Goal: Task Accomplishment & Management: Use online tool/utility

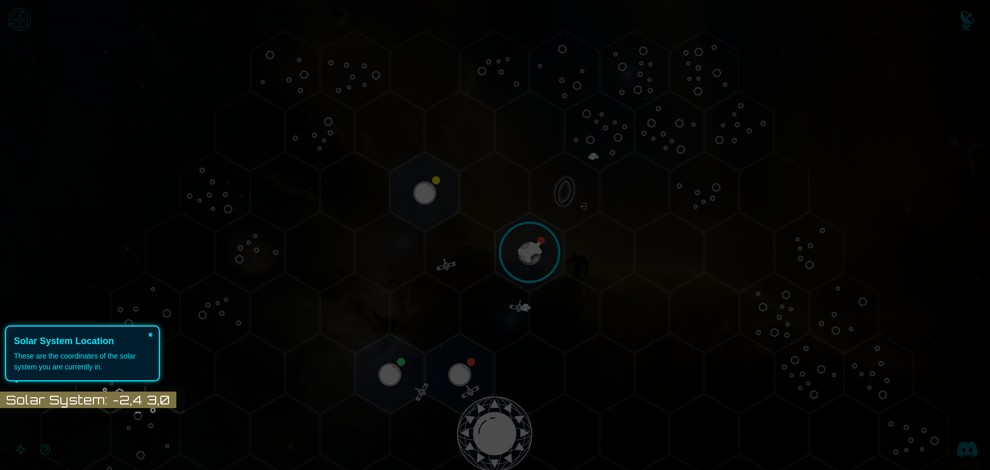
click at [148, 335] on button "×" at bounding box center [150, 333] width 16 height 14
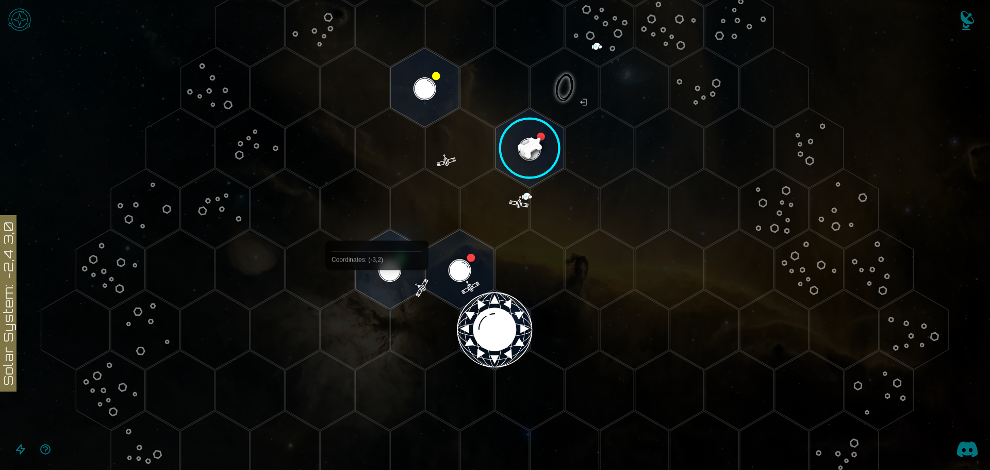
scroll to position [258, 0]
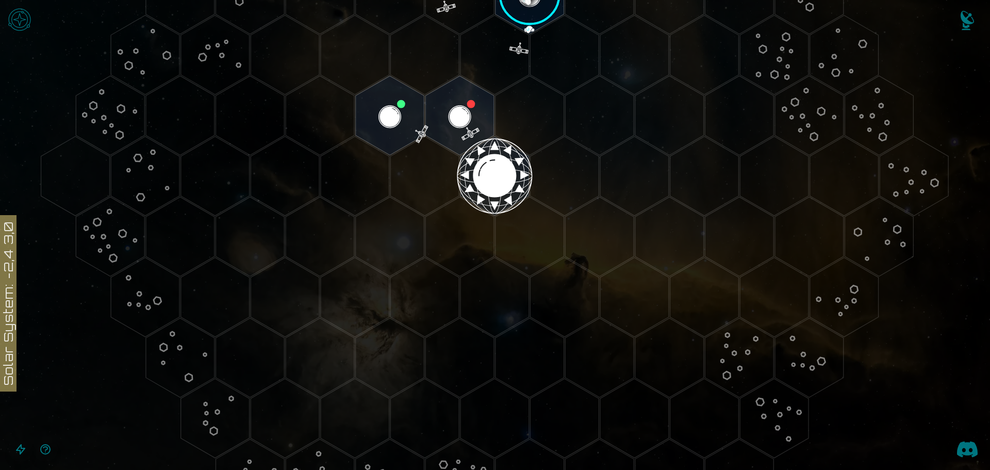
click at [48, 458] on button "Open accessibility help guide" at bounding box center [45, 449] width 25 height 25
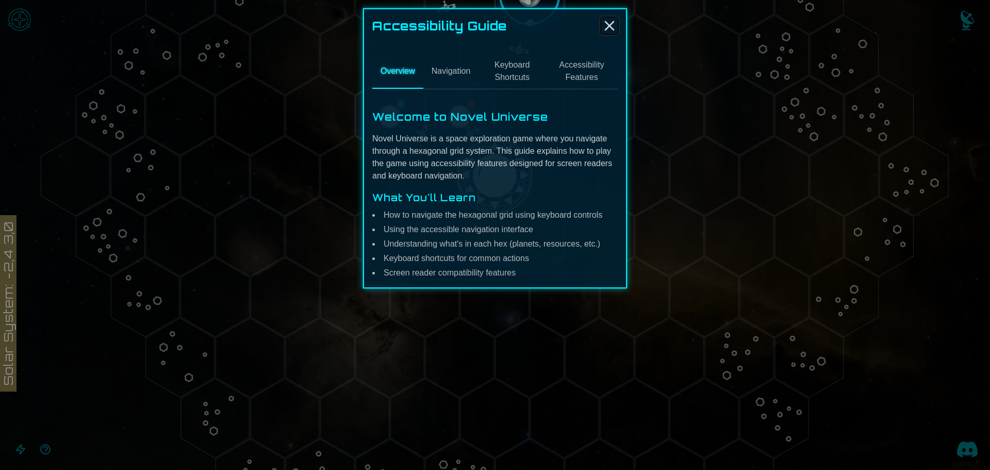
click at [605, 22] on line "Close" at bounding box center [609, 26] width 8 height 8
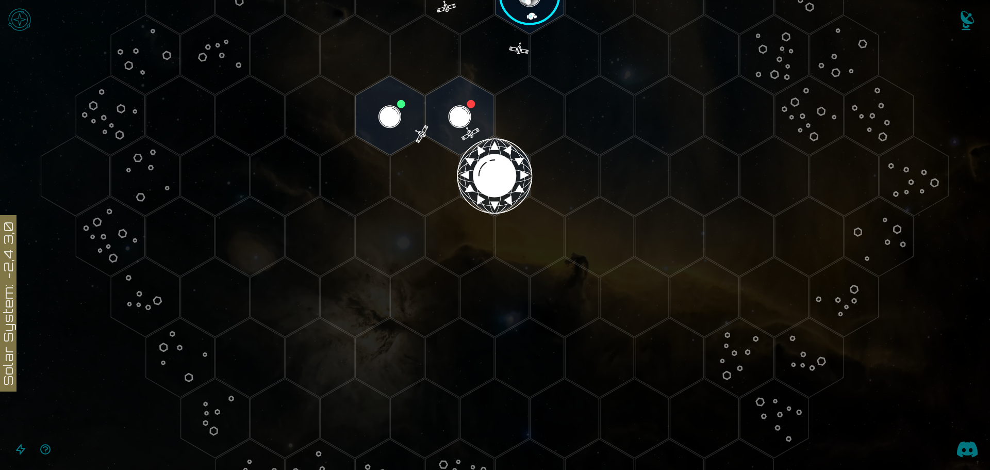
click at [16, 11] on img "Open game menu" at bounding box center [19, 19] width 31 height 31
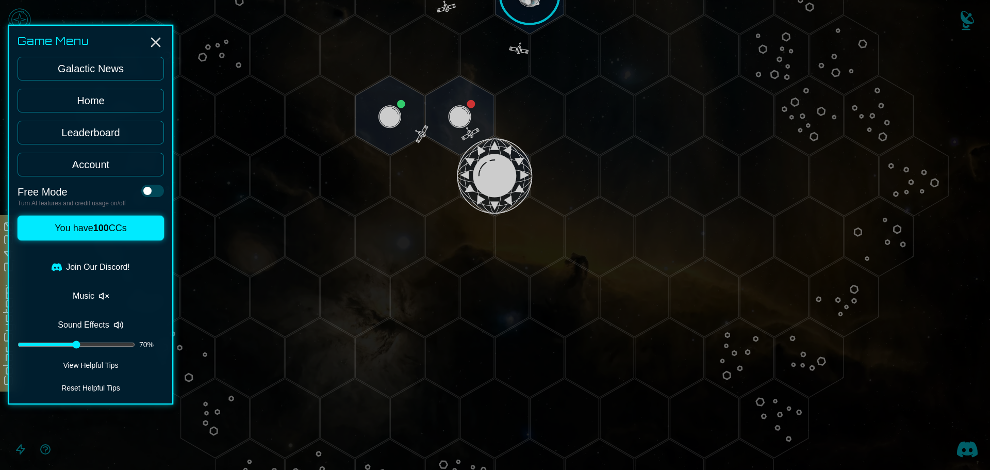
click at [99, 76] on link "Galactic News" at bounding box center [91, 69] width 146 height 24
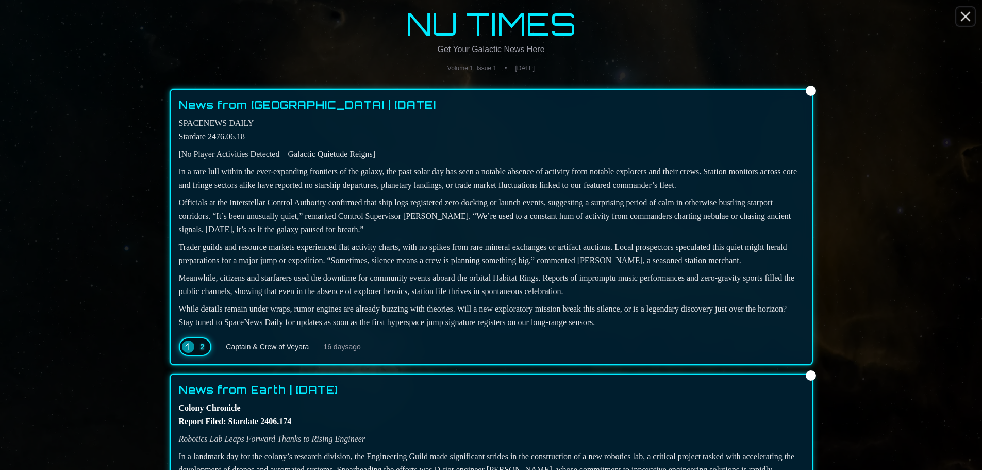
drag, startPoint x: 973, startPoint y: 9, endPoint x: 967, endPoint y: 10, distance: 6.3
click at [973, 9] on icon "Close" at bounding box center [965, 16] width 16 height 16
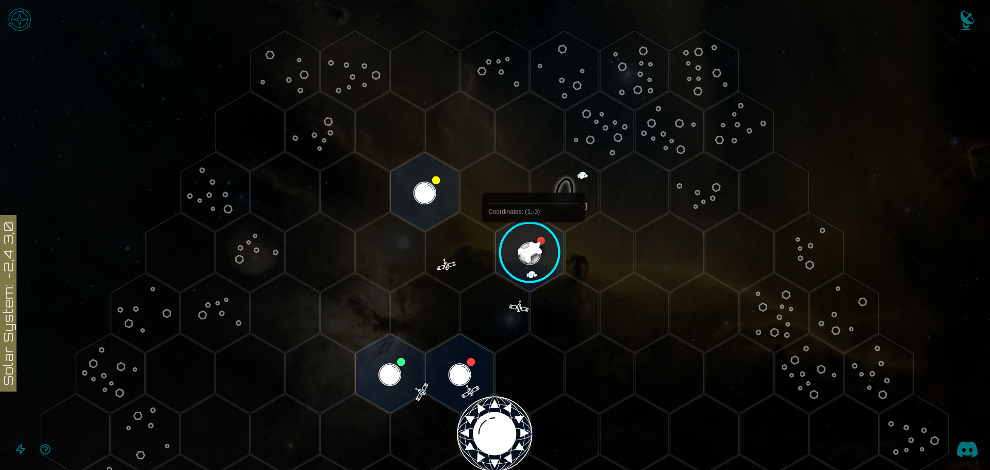
click at [535, 244] on image at bounding box center [529, 252] width 81 height 81
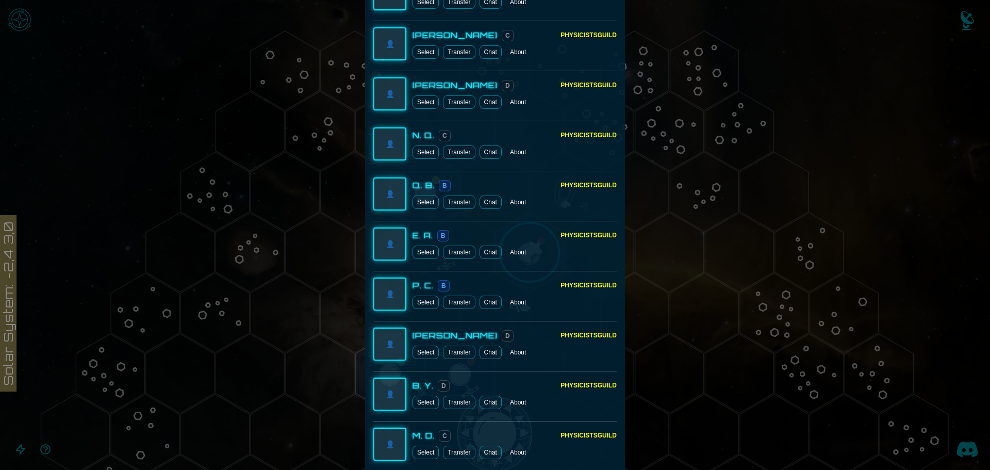
scroll to position [1959, 0]
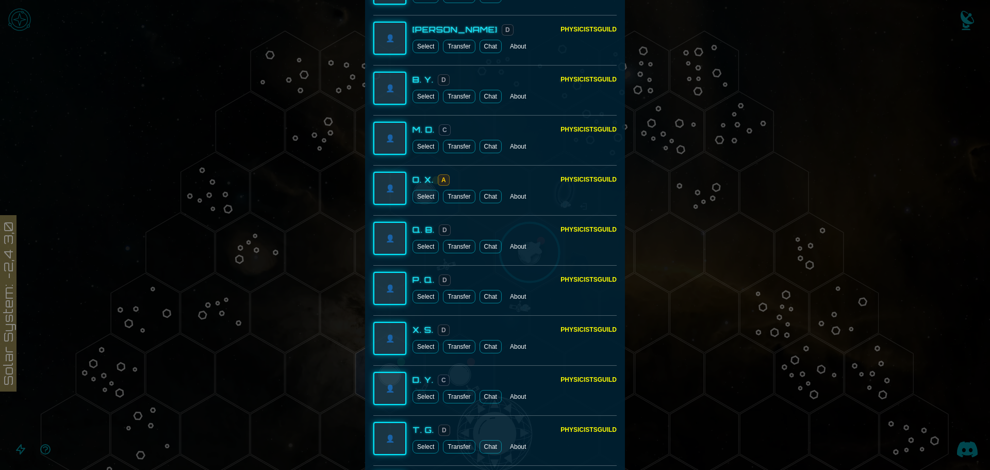
click at [812, 223] on div at bounding box center [495, 235] width 990 height 470
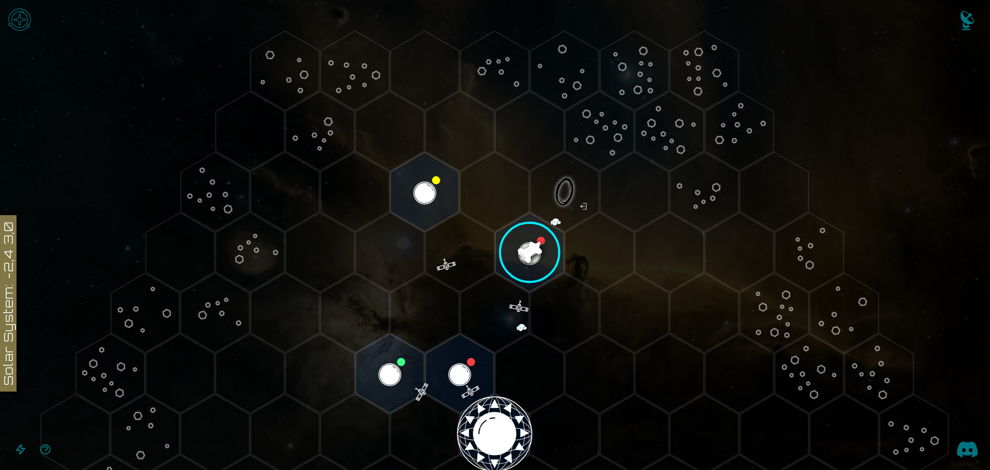
click at [16, 452] on icon "Open accessible navigation interface" at bounding box center [20, 449] width 12 height 12
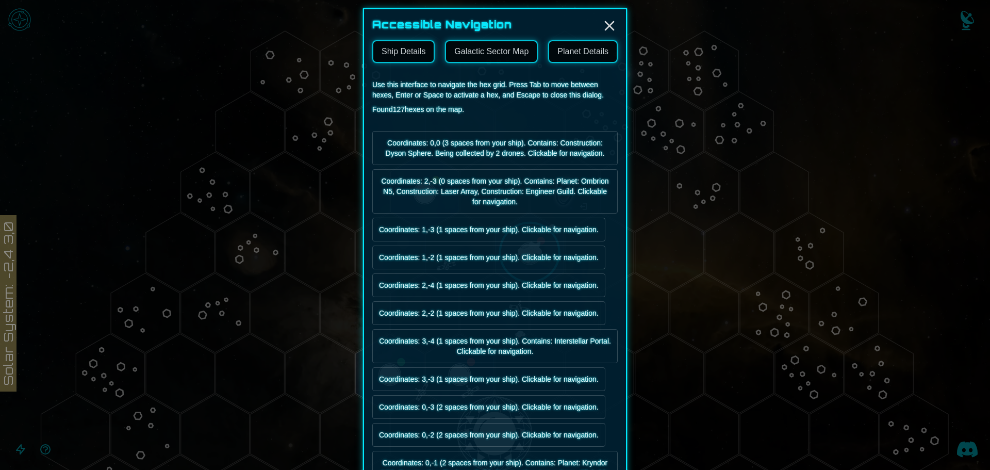
click at [488, 52] on link "Galactic Sector Map" at bounding box center [491, 51] width 93 height 23
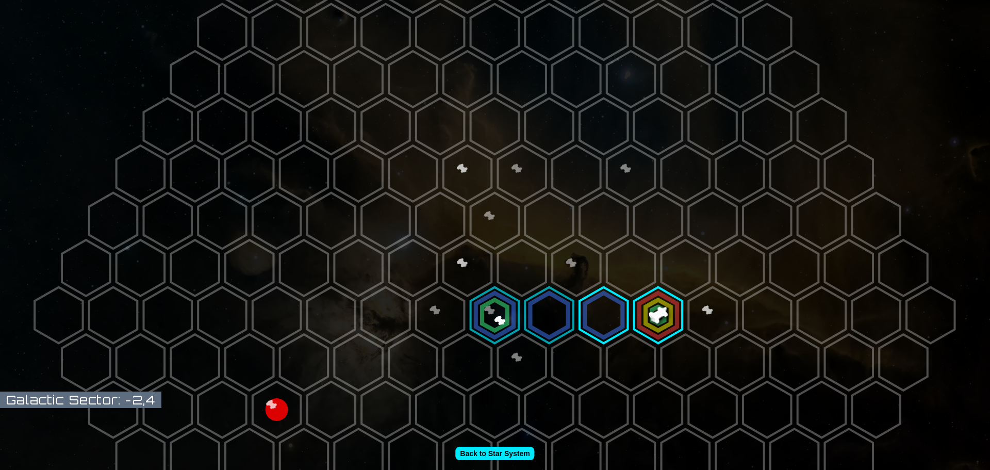
scroll to position [206, 0]
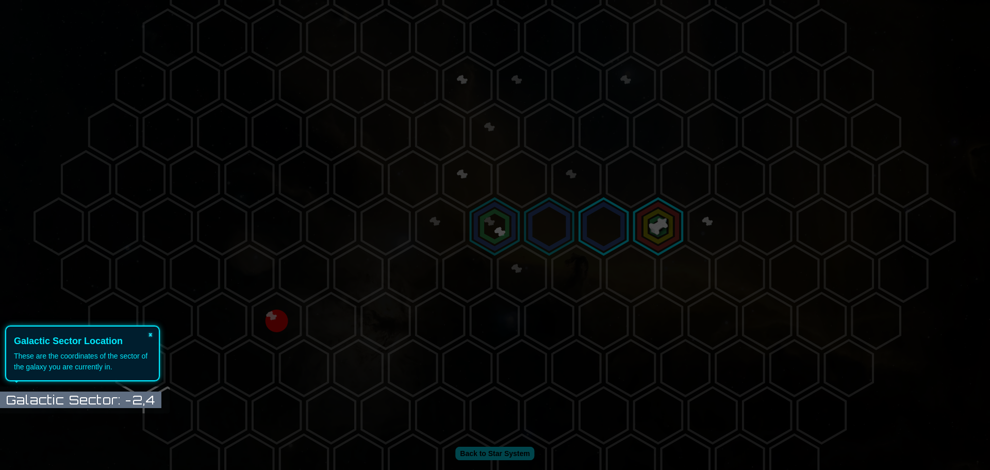
click at [151, 335] on button "×" at bounding box center [150, 333] width 16 height 14
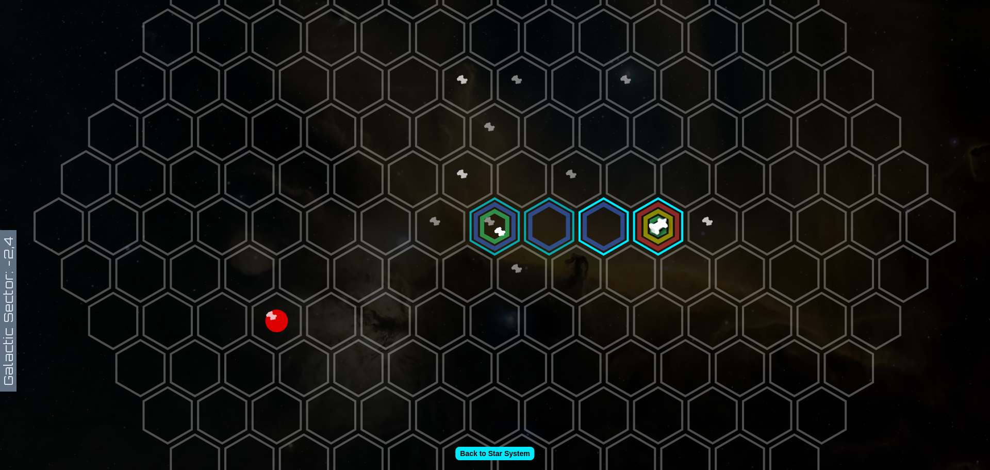
click at [490, 234] on polygon at bounding box center [495, 226] width 48 height 56
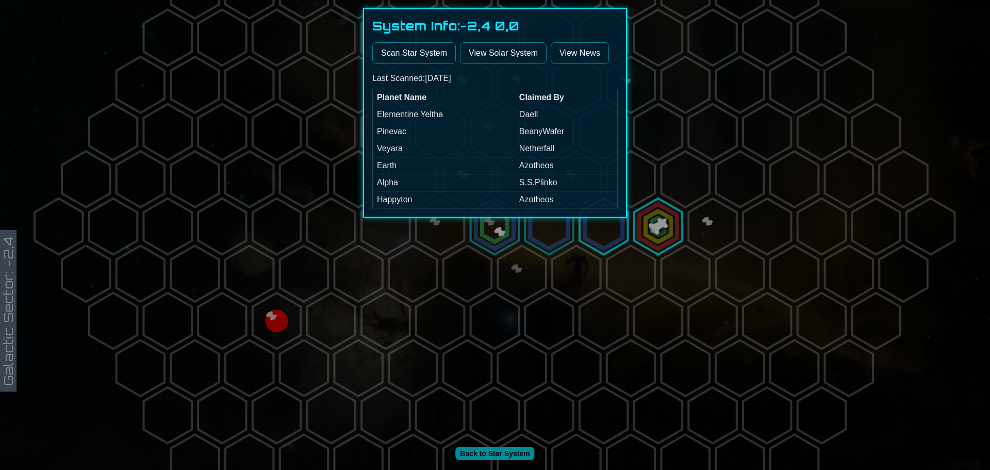
click at [378, 282] on div at bounding box center [495, 235] width 990 height 470
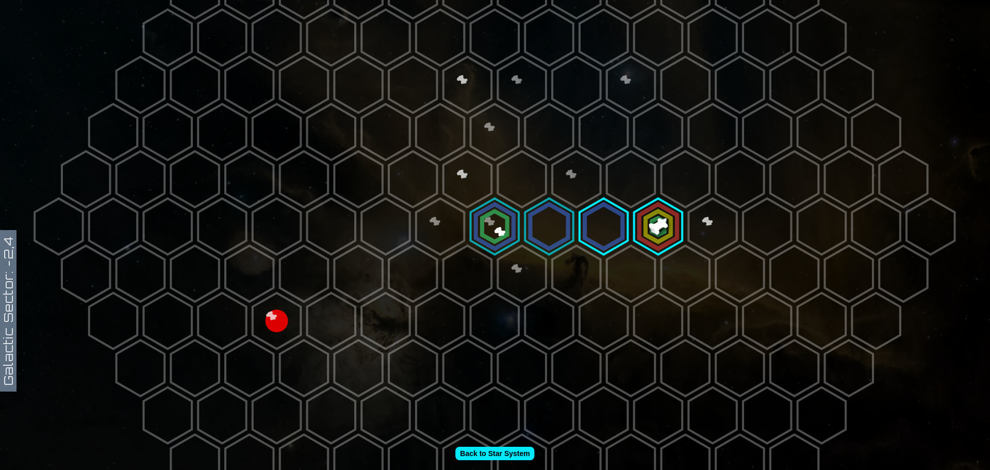
click at [479, 170] on polygon at bounding box center [467, 179] width 48 height 56
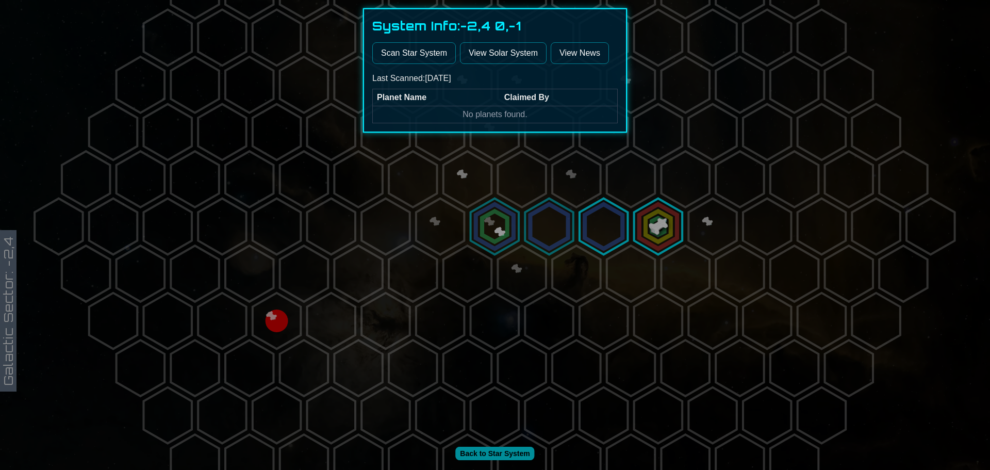
click at [438, 51] on button "Scan Star System" at bounding box center [414, 53] width 84 height 22
click at [507, 225] on div at bounding box center [495, 235] width 990 height 470
click at [507, 225] on polygon at bounding box center [495, 226] width 48 height 56
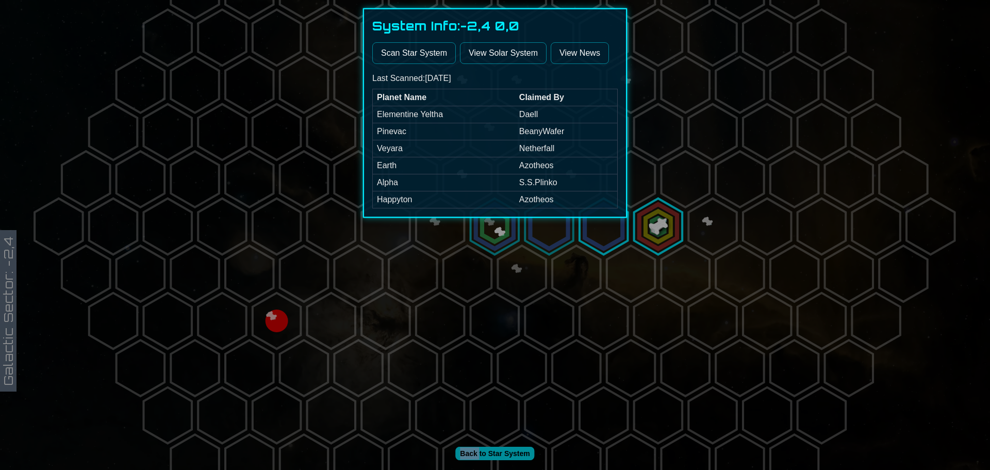
click at [410, 52] on button "Scan Star System" at bounding box center [414, 53] width 84 height 22
click at [518, 256] on div at bounding box center [495, 235] width 990 height 470
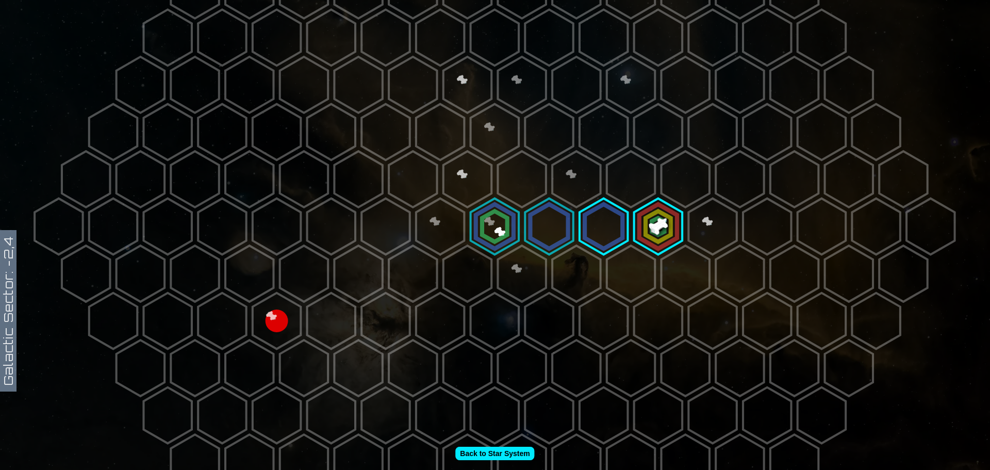
click at [541, 207] on polygon at bounding box center [549, 226] width 48 height 56
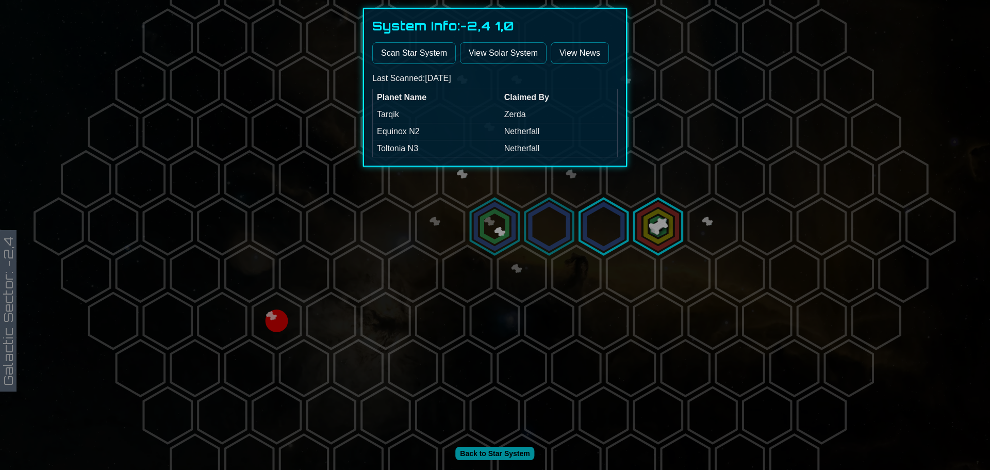
click at [424, 53] on button "Scan Star System" at bounding box center [414, 53] width 84 height 22
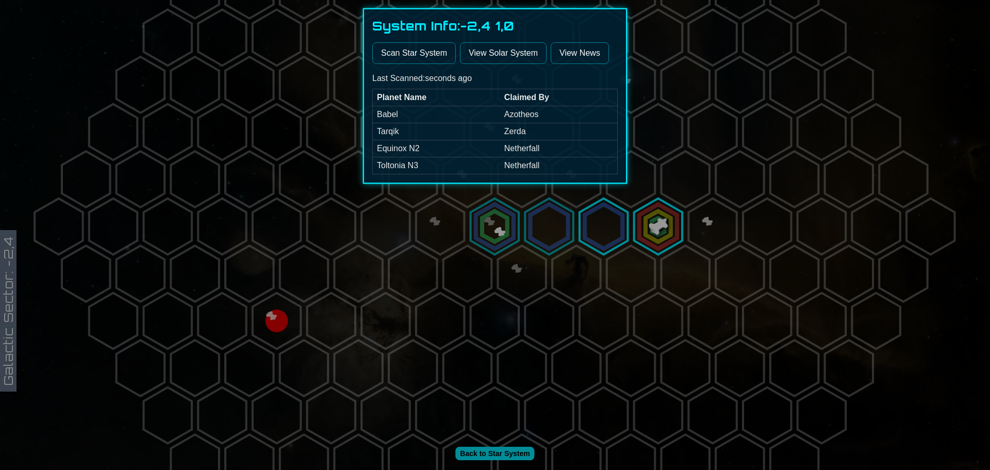
click at [601, 229] on div at bounding box center [495, 235] width 990 height 470
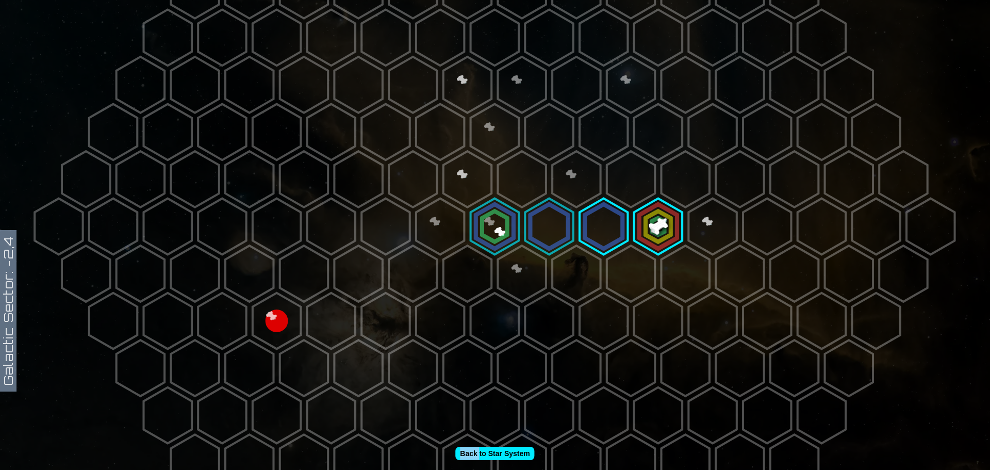
click at [601, 229] on polygon at bounding box center [603, 226] width 48 height 56
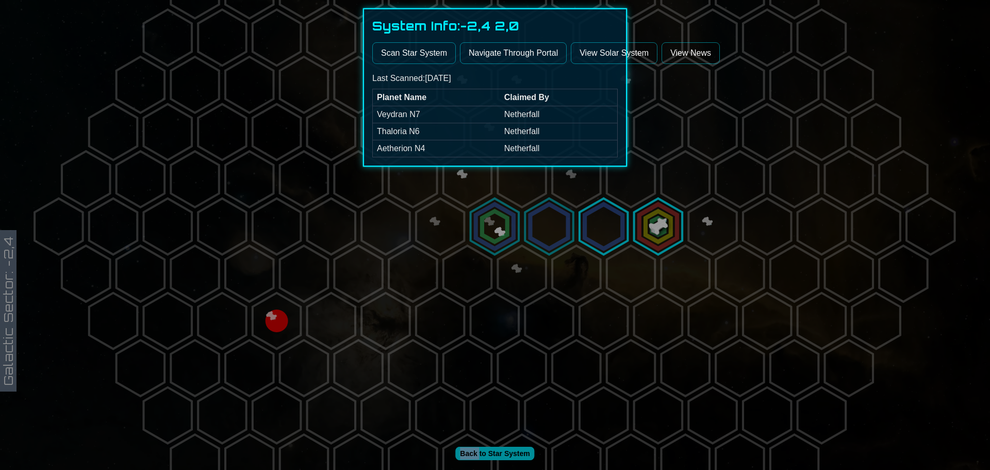
click at [421, 55] on button "Scan Star System" at bounding box center [414, 53] width 84 height 22
click at [615, 247] on div at bounding box center [495, 235] width 990 height 470
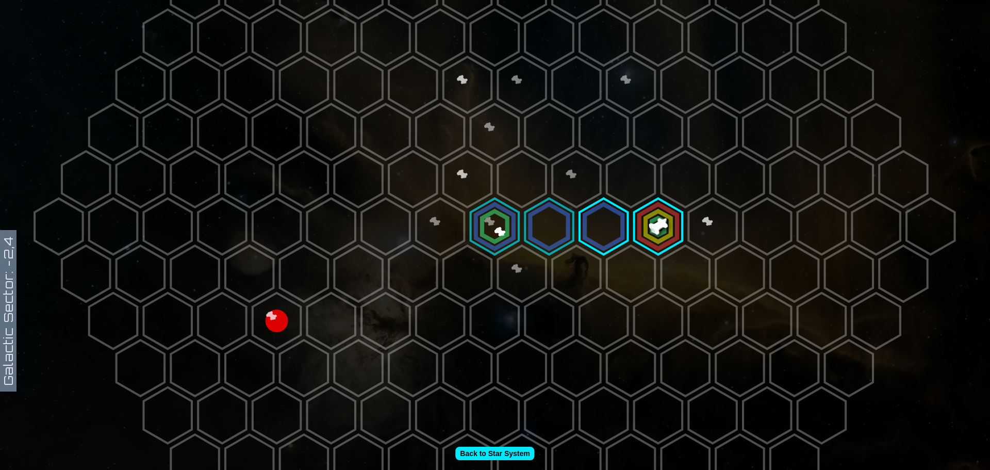
click at [710, 222] on polygon at bounding box center [712, 226] width 48 height 56
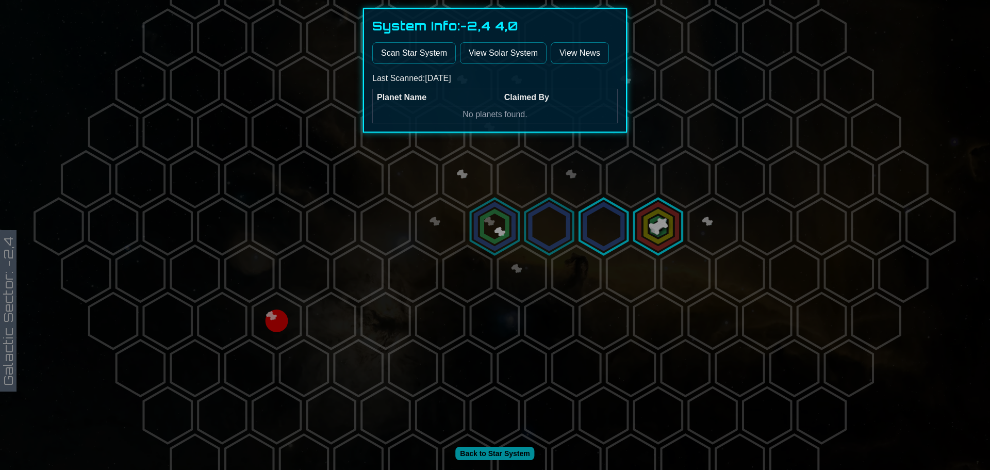
click at [400, 55] on button "Scan Star System" at bounding box center [414, 53] width 84 height 22
click at [596, 235] on div at bounding box center [495, 235] width 990 height 470
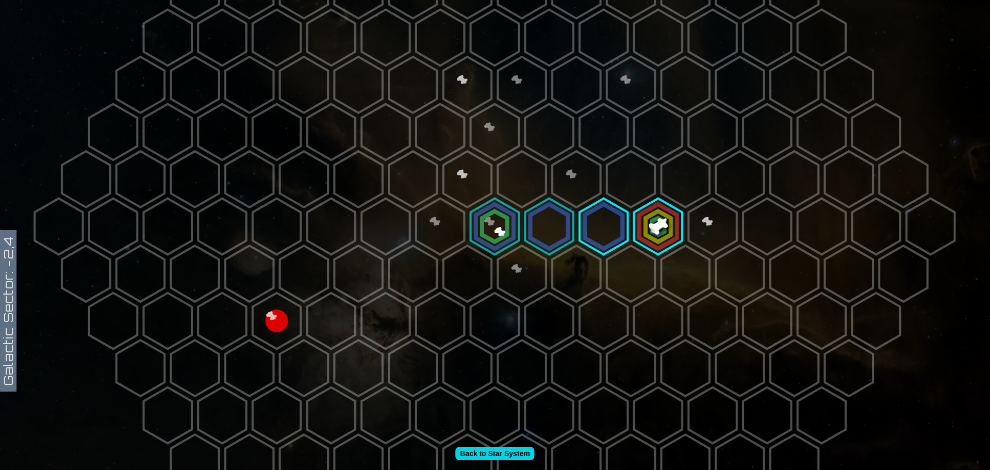
click at [511, 457] on link "Back to Star System" at bounding box center [494, 452] width 79 height 13
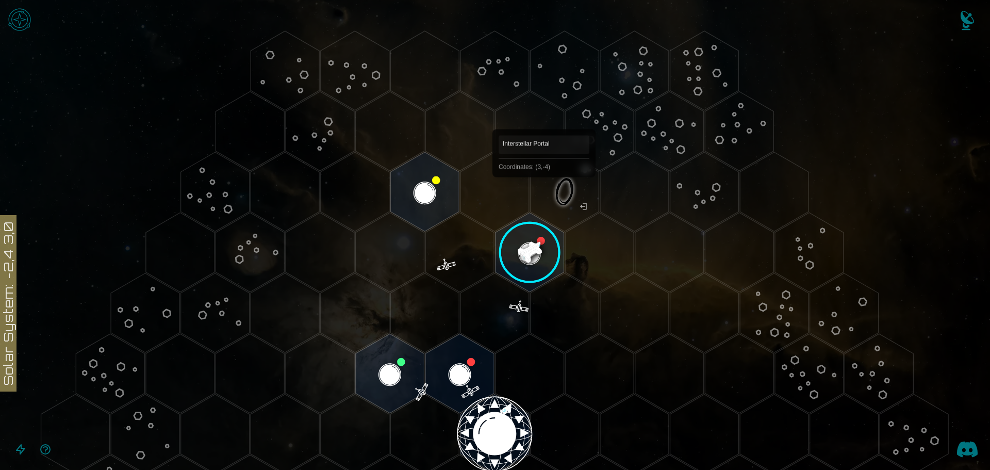
click at [544, 192] on polygon "Hex at coordinates 3,-4, clickable" at bounding box center [564, 191] width 69 height 79
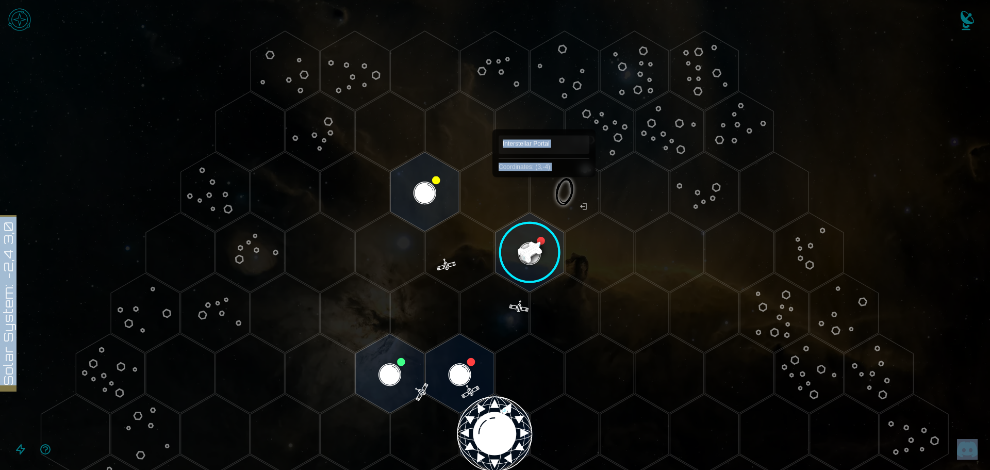
click at [544, 192] on icon at bounding box center [495, 434] width 990 height 868
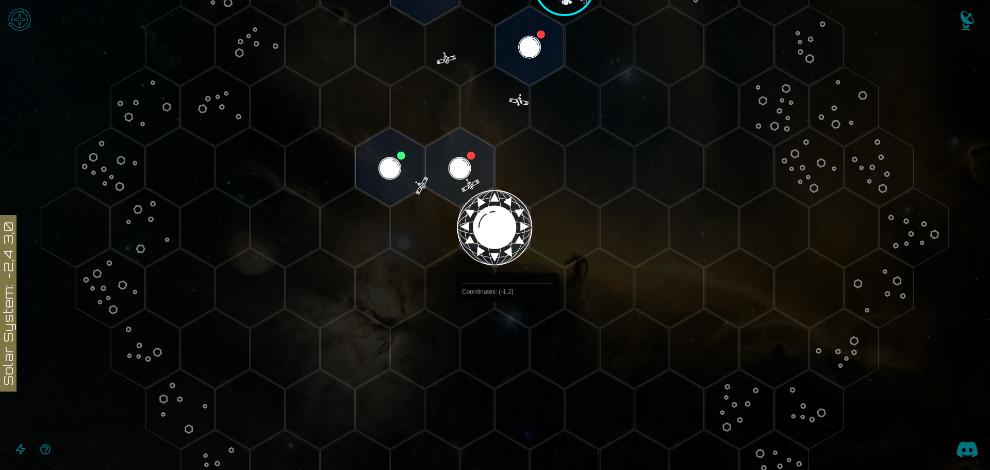
drag, startPoint x: 507, startPoint y: 327, endPoint x: 507, endPoint y: 338, distance: 10.8
click at [507, 330] on polygon "Hex at coordinates -1,2, clickable" at bounding box center [494, 348] width 69 height 79
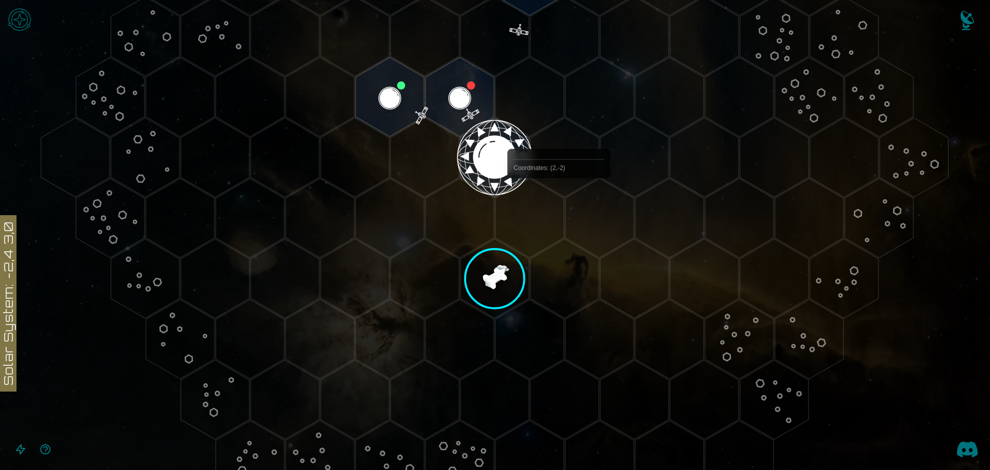
scroll to position [133, 0]
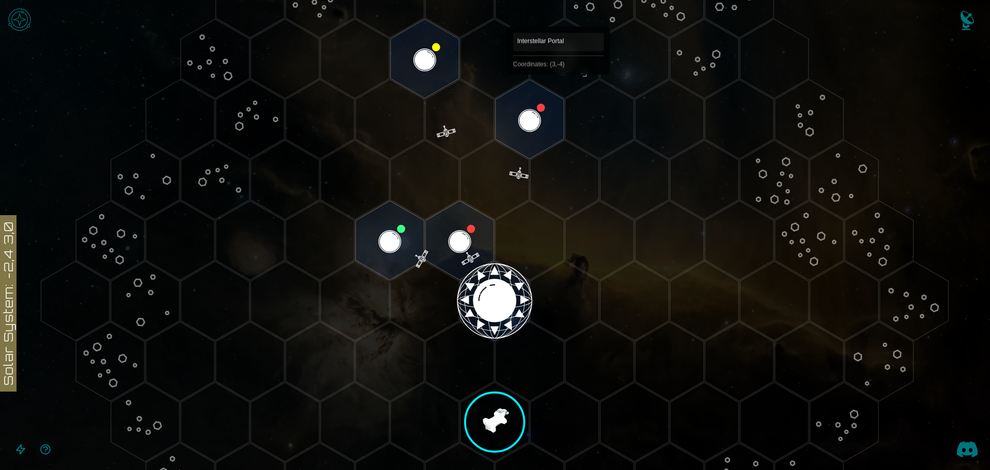
click at [557, 87] on polygon "Hex at coordinates 3,-4, clickable" at bounding box center [564, 58] width 69 height 79
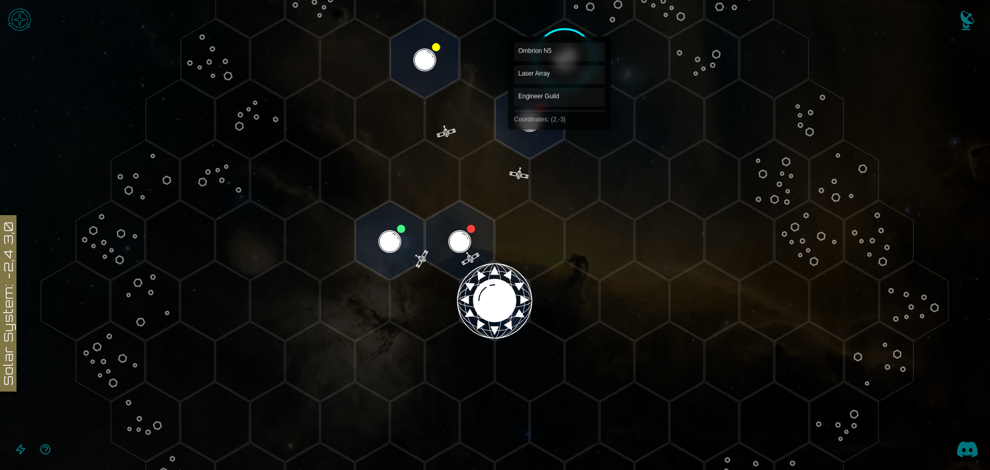
click at [559, 47] on image at bounding box center [564, 58] width 81 height 81
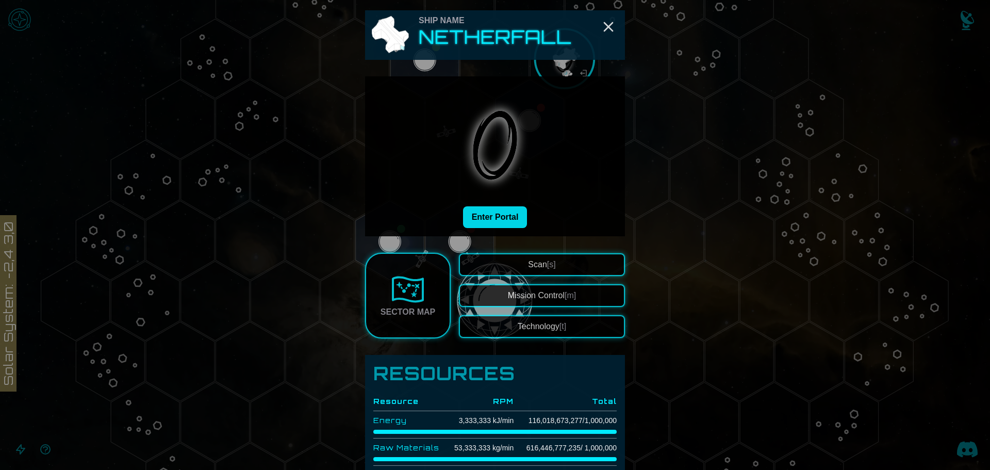
click at [490, 219] on button "Enter Portal" at bounding box center [495, 217] width 64 height 22
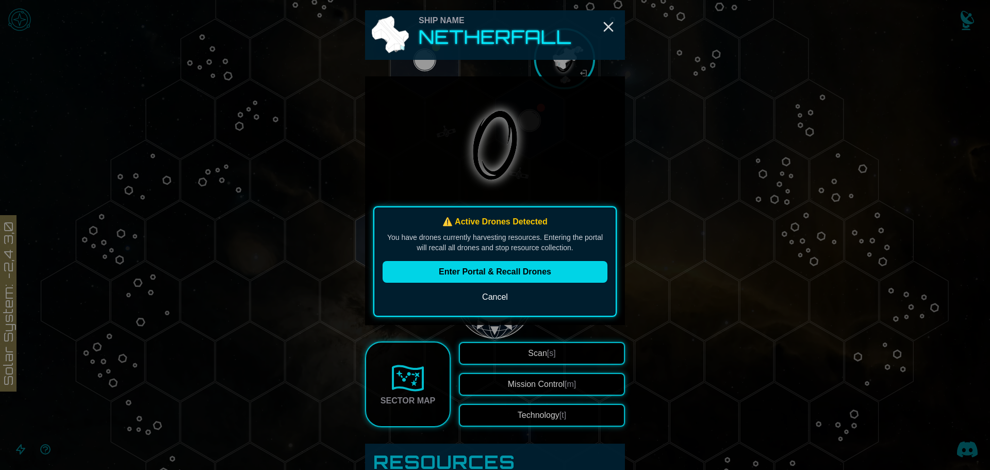
click at [488, 276] on button "Enter Portal & Recall Drones" at bounding box center [495, 272] width 225 height 22
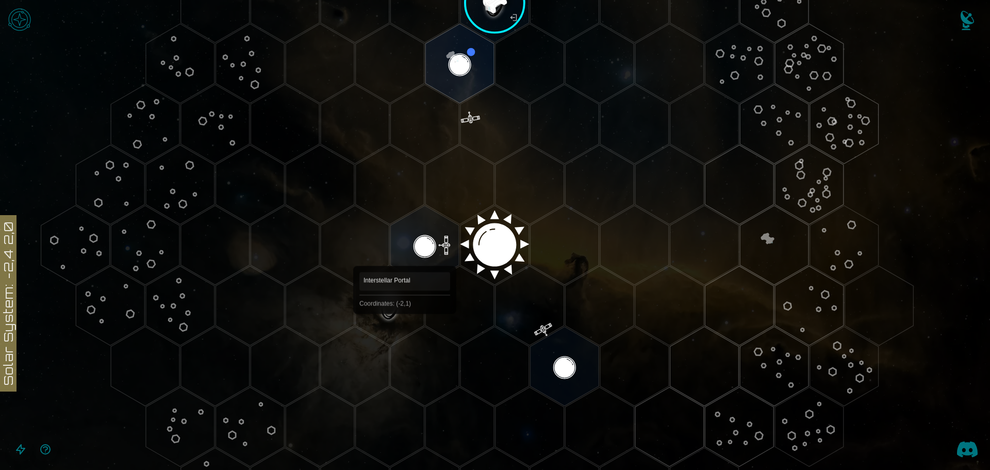
scroll to position [339, 0]
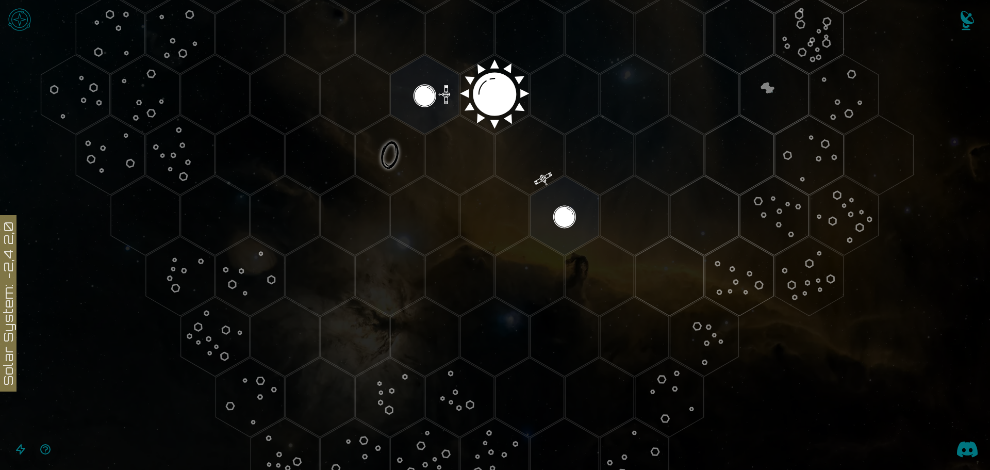
click at [27, 456] on button "Open accessible navigation interface" at bounding box center [20, 449] width 25 height 25
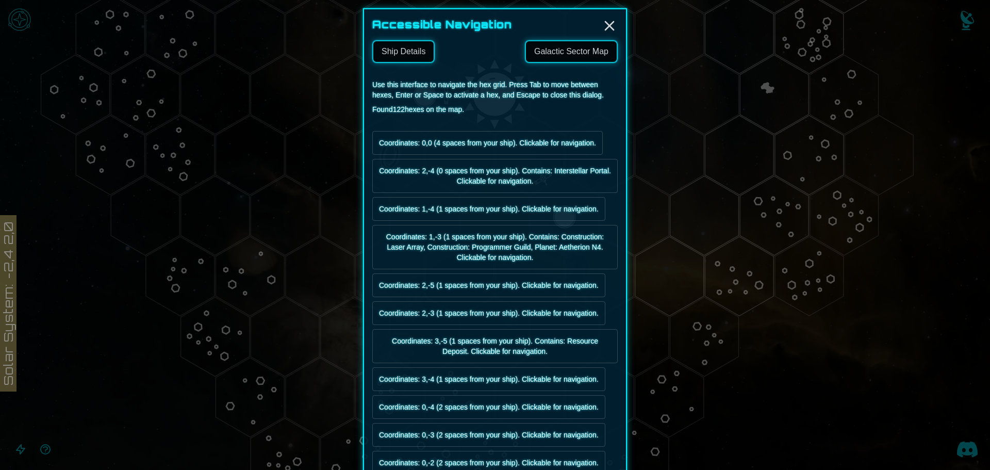
click at [555, 62] on link "Galactic Sector Map" at bounding box center [571, 51] width 93 height 23
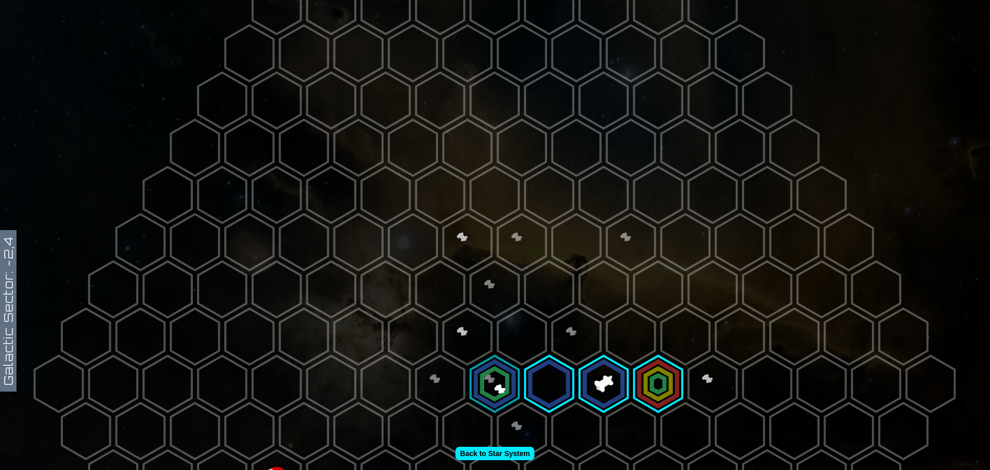
scroll to position [103, 0]
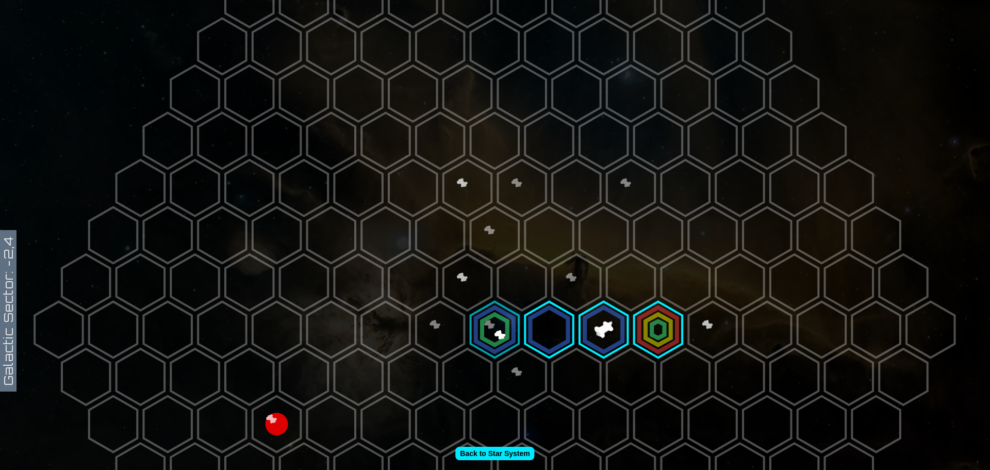
click at [553, 326] on polygon at bounding box center [549, 330] width 48 height 56
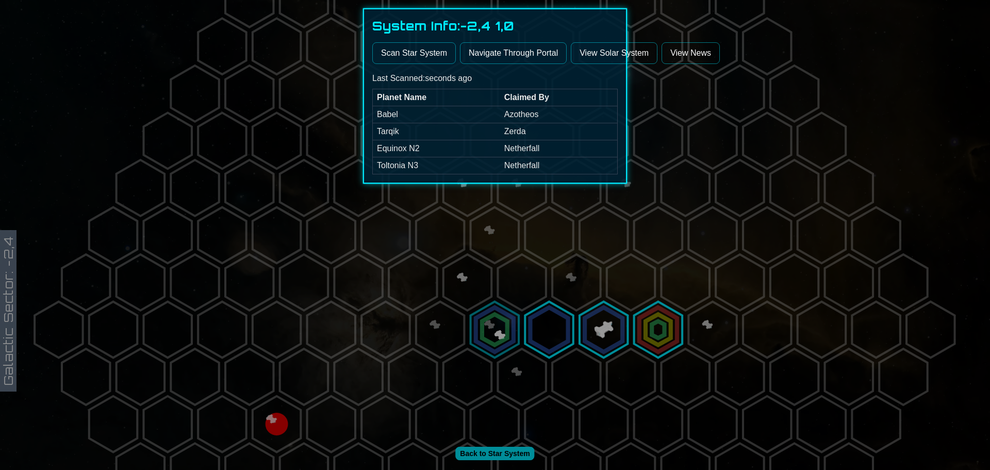
click at [517, 48] on button "Navigate Through Portal" at bounding box center [513, 53] width 107 height 22
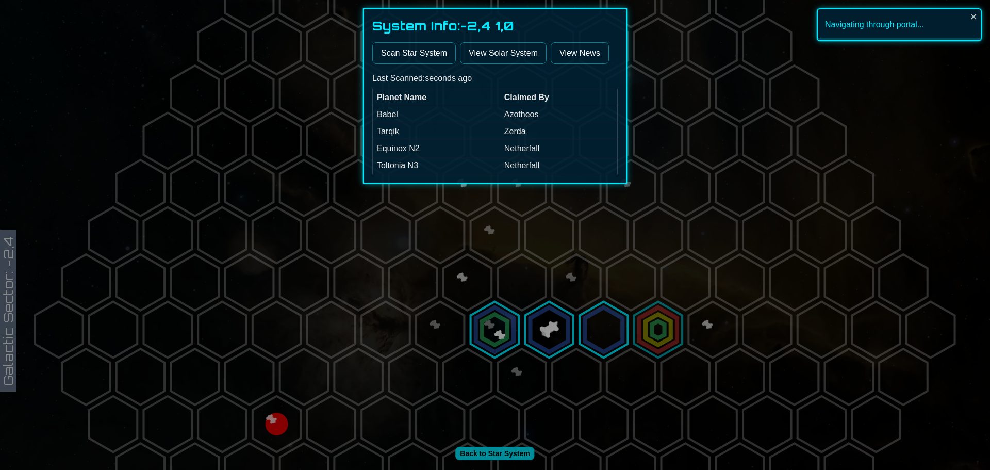
click at [482, 337] on div at bounding box center [495, 235] width 990 height 470
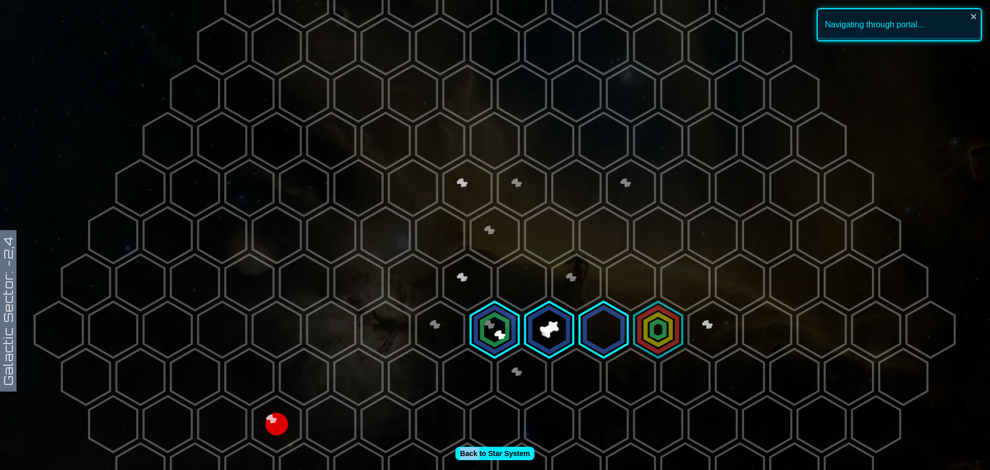
click at [482, 337] on polygon at bounding box center [495, 330] width 48 height 56
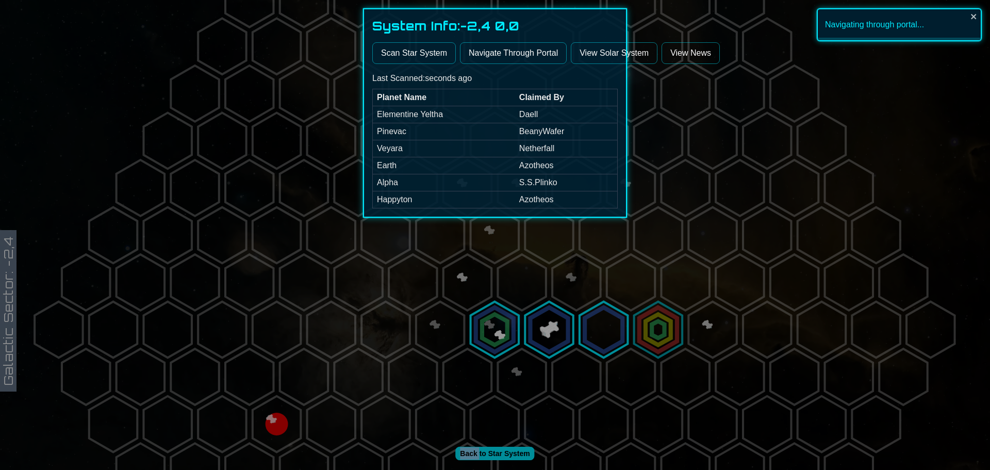
click at [517, 48] on button "Navigate Through Portal" at bounding box center [513, 53] width 107 height 22
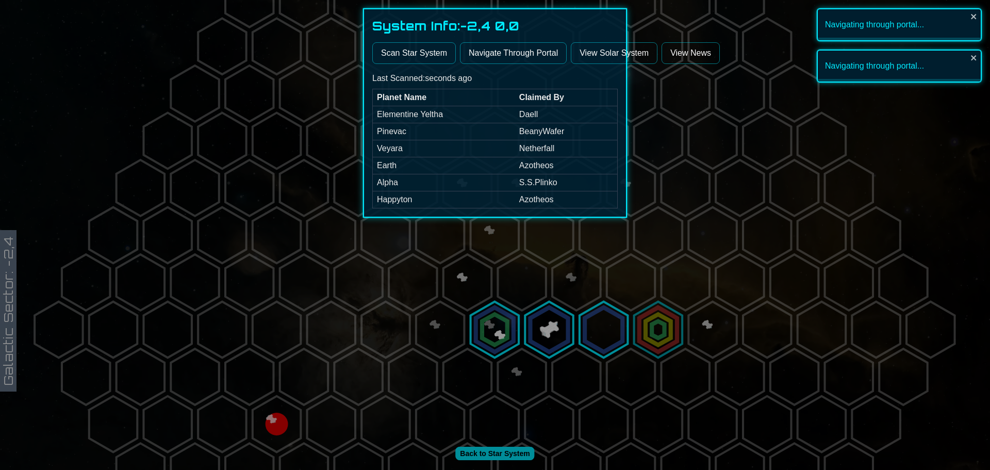
click at [500, 338] on div at bounding box center [495, 235] width 990 height 470
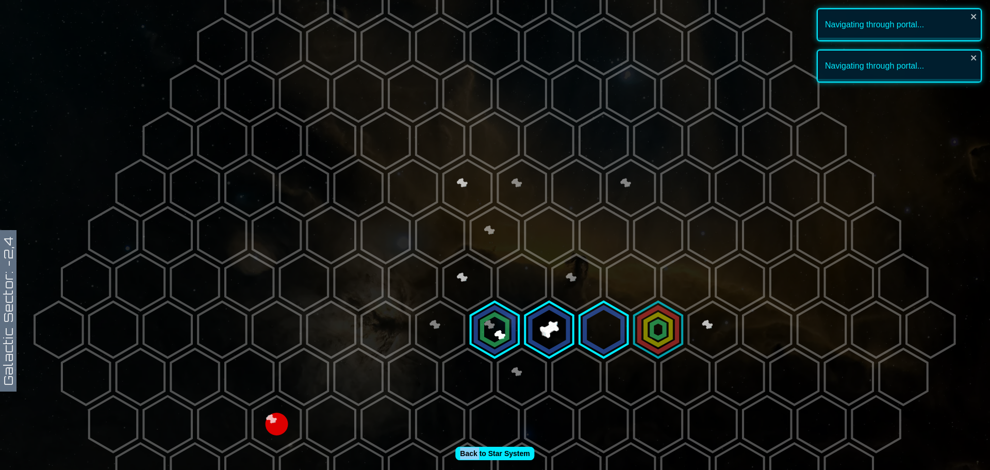
click at [500, 338] on polygon at bounding box center [495, 330] width 48 height 56
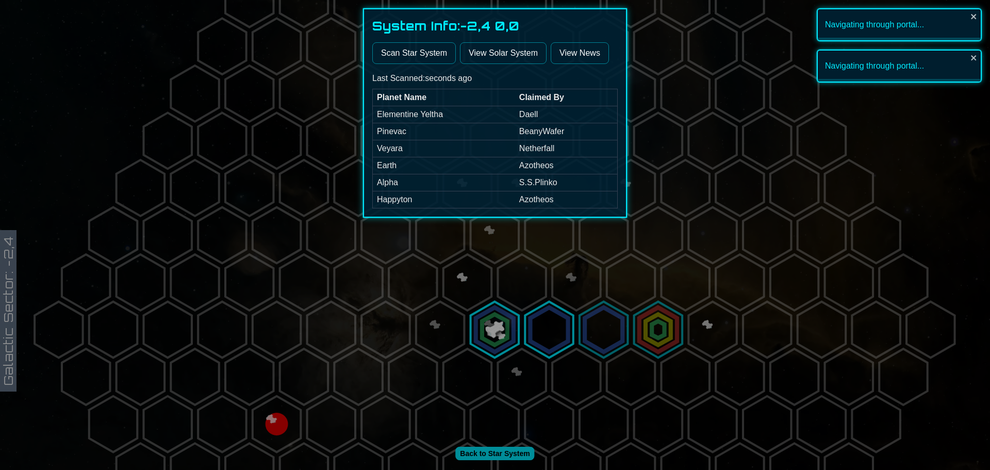
drag, startPoint x: 502, startPoint y: 423, endPoint x: 503, endPoint y: 437, distance: 14.0
click at [502, 424] on div at bounding box center [495, 235] width 990 height 470
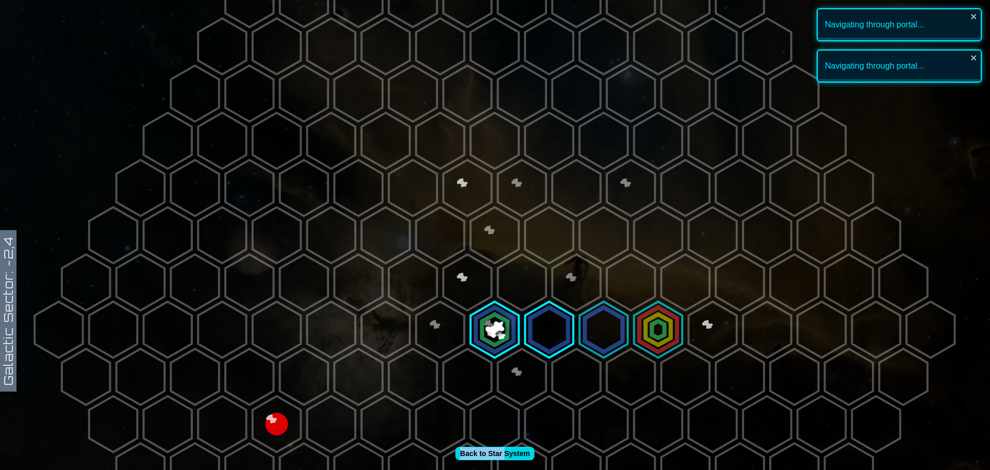
click at [504, 447] on div "Galactic Sector: -2,4 Back to Star System" at bounding box center [495, 235] width 990 height 470
click at [504, 454] on link "Back to Star System" at bounding box center [494, 452] width 79 height 13
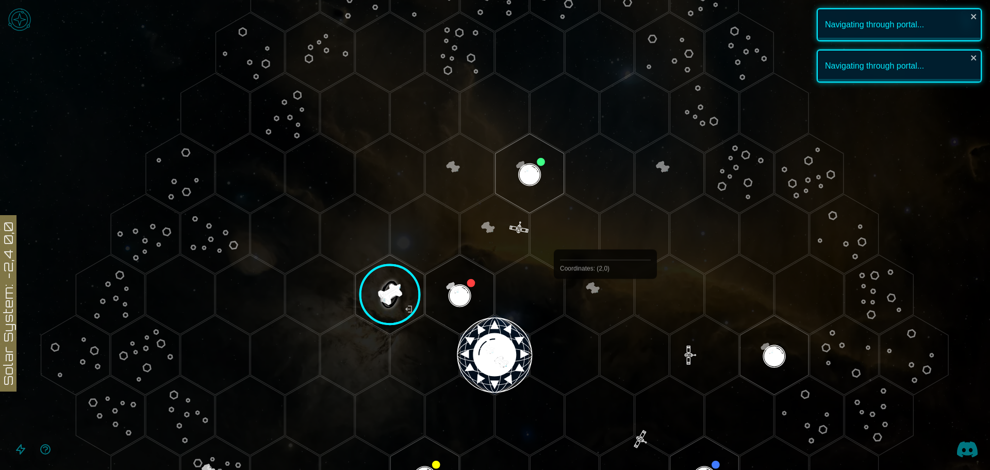
scroll to position [258, 0]
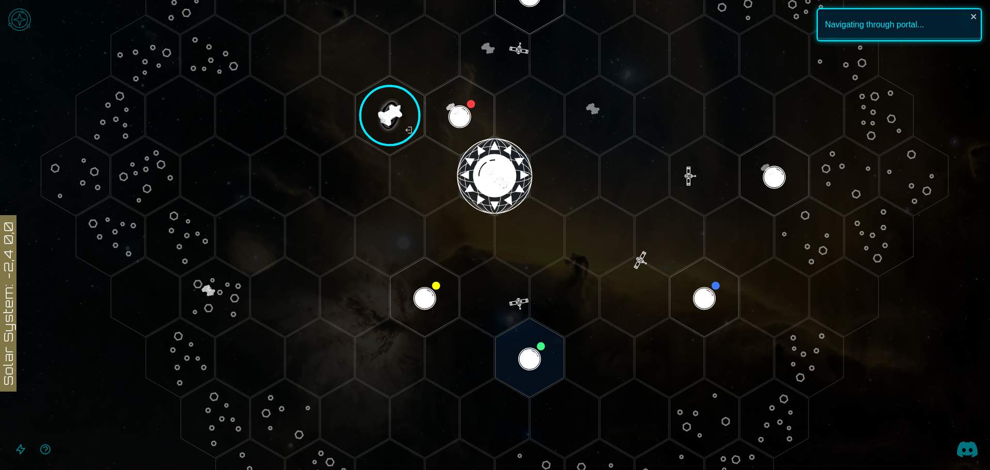
click at [505, 351] on polygon "Hex at coordinates -1,3, clickable" at bounding box center [529, 357] width 69 height 79
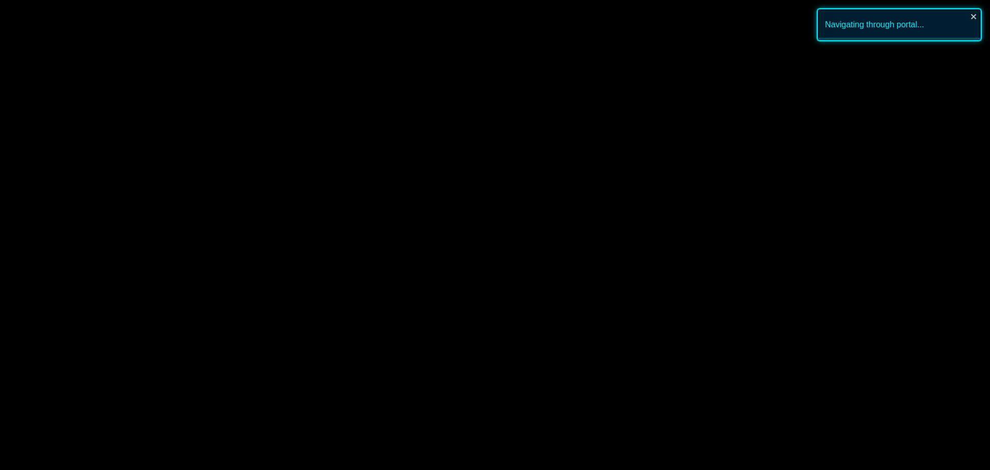
click at [505, 351] on image at bounding box center [529, 357] width 81 height 81
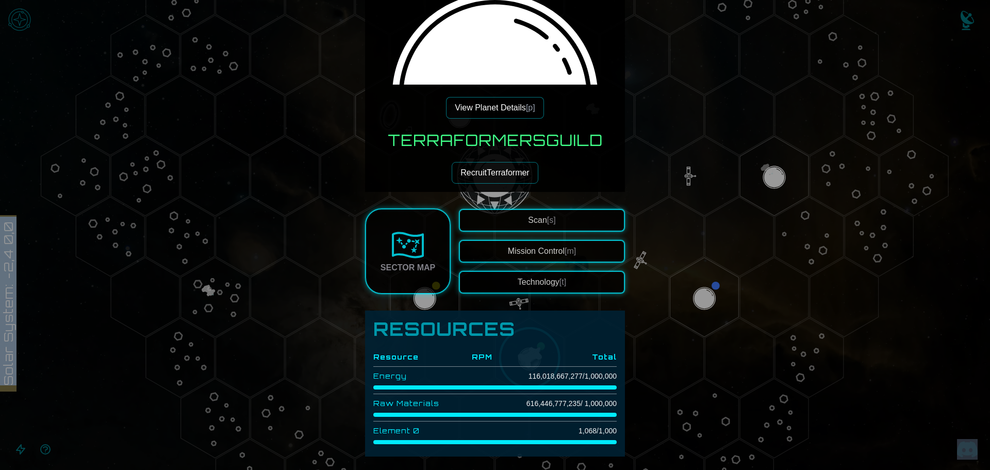
scroll to position [155, 0]
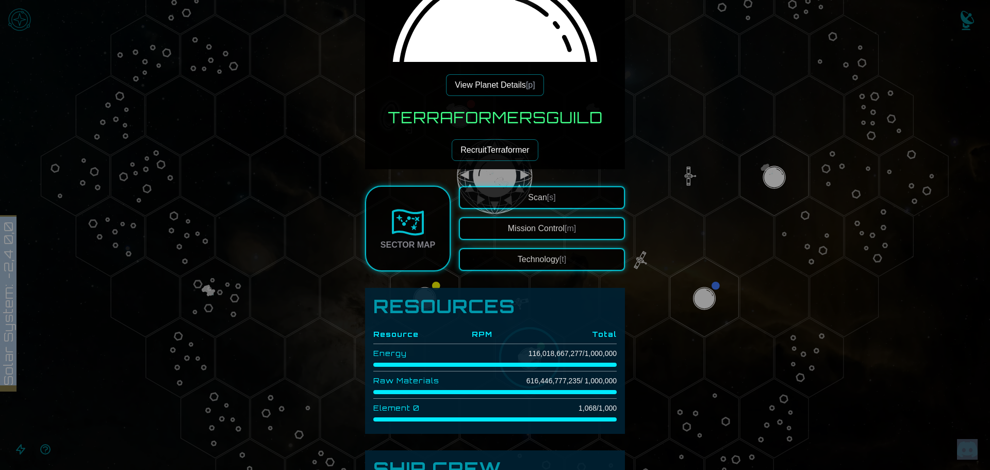
click at [528, 257] on button "Technology [t]" at bounding box center [542, 259] width 166 height 23
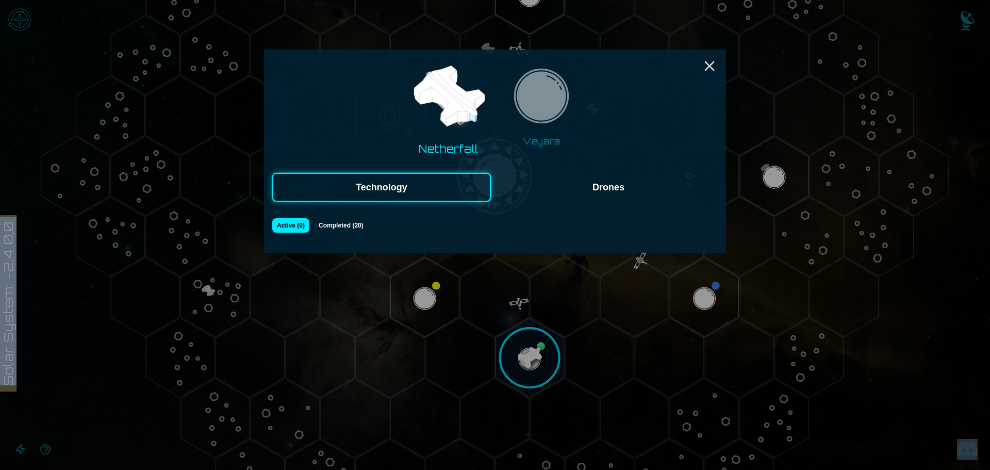
click at [537, 118] on img at bounding box center [541, 99] width 65 height 65
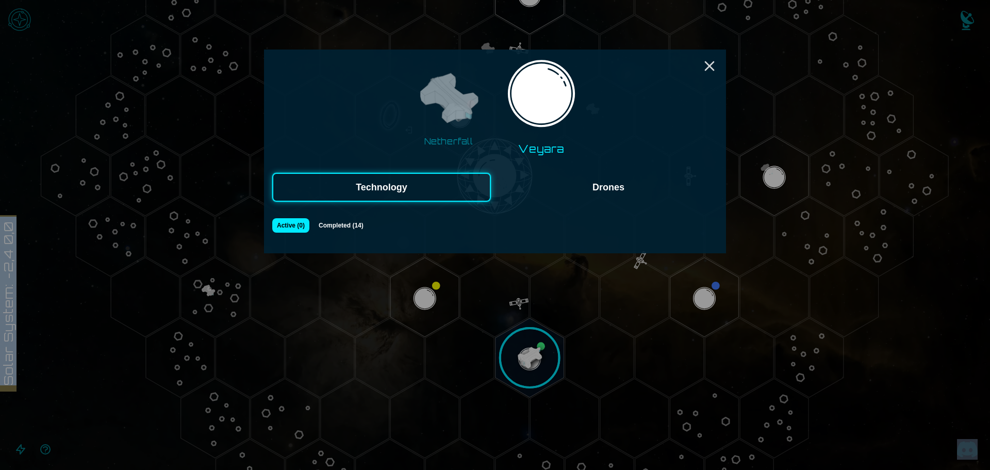
click at [619, 183] on button "Drones" at bounding box center [608, 187] width 219 height 29
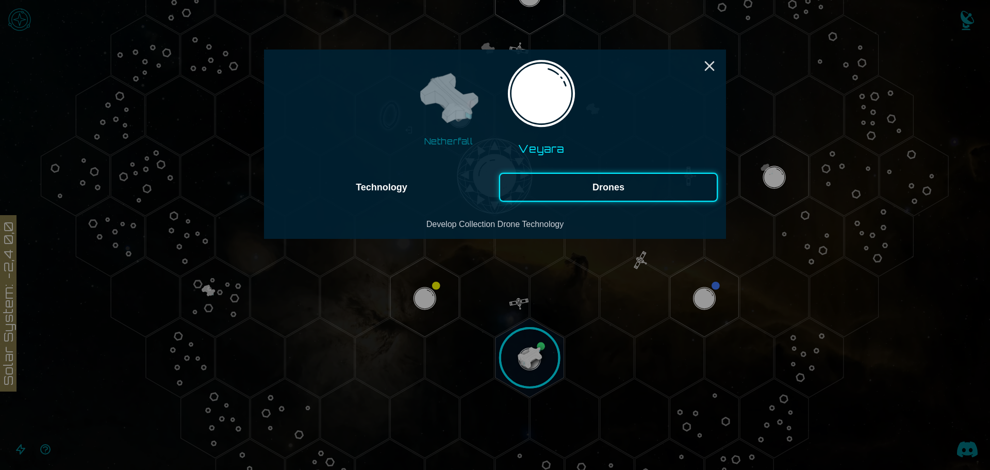
click at [683, 75] on div "Netherfall Veyara" at bounding box center [494, 107] width 445 height 98
drag, startPoint x: 697, startPoint y: 75, endPoint x: 702, endPoint y: 73, distance: 5.8
click at [701, 73] on div "Netherfall Veyara" at bounding box center [494, 107] width 445 height 98
click at [715, 62] on icon "Close" at bounding box center [709, 66] width 16 height 16
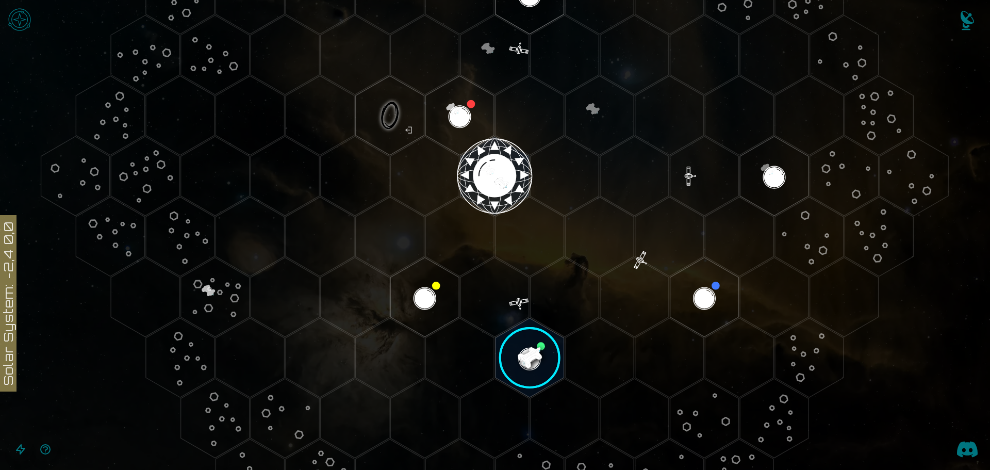
click at [472, 165] on polygon "Hex at coordinates 0,0, clickable" at bounding box center [494, 175] width 69 height 79
click at [472, 165] on icon at bounding box center [495, 176] width 990 height 868
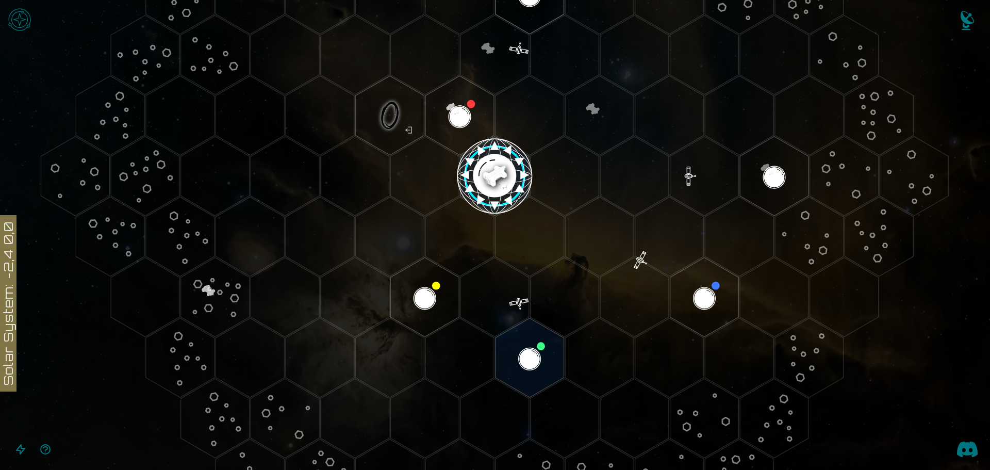
click at [499, 156] on image at bounding box center [494, 176] width 81 height 81
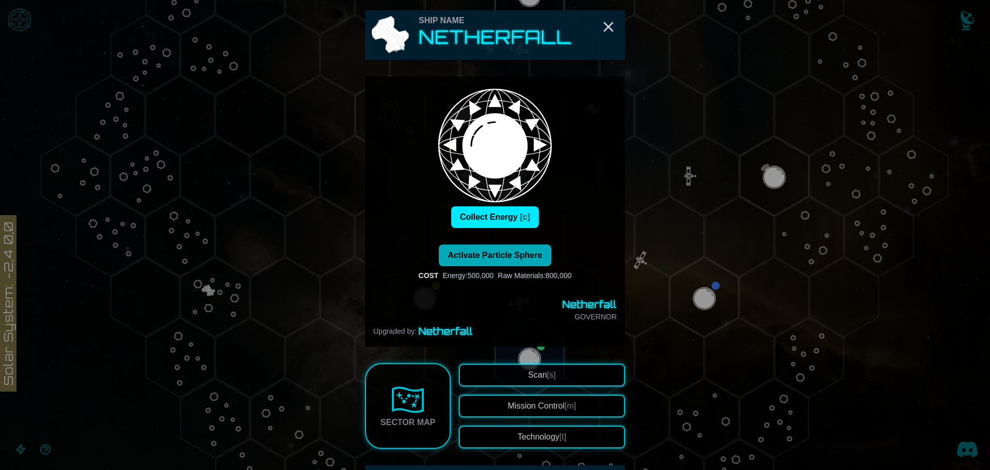
click at [521, 251] on span "Activate Particle Sphere" at bounding box center [494, 255] width 94 height 9
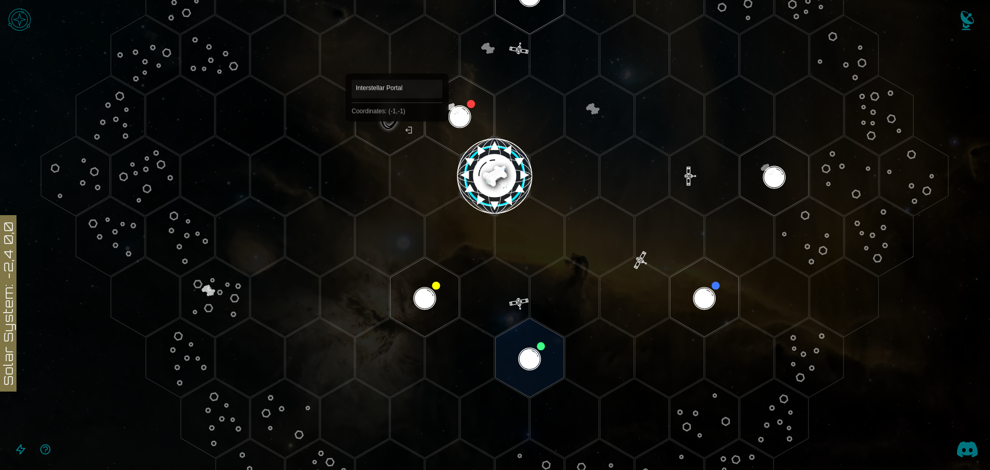
scroll to position [52, 0]
